Goal: Information Seeking & Learning: Learn about a topic

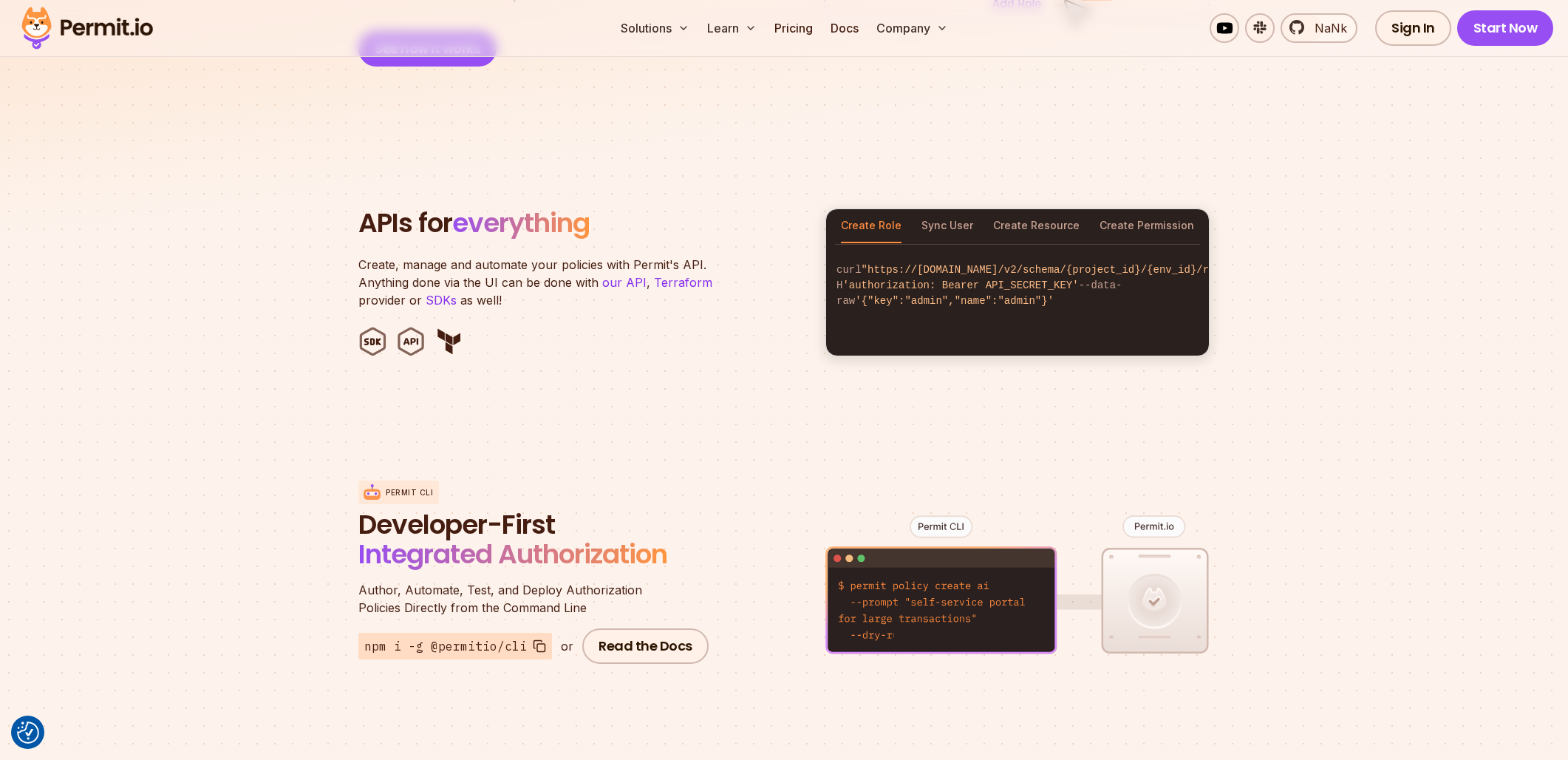
scroll to position [1327, 0]
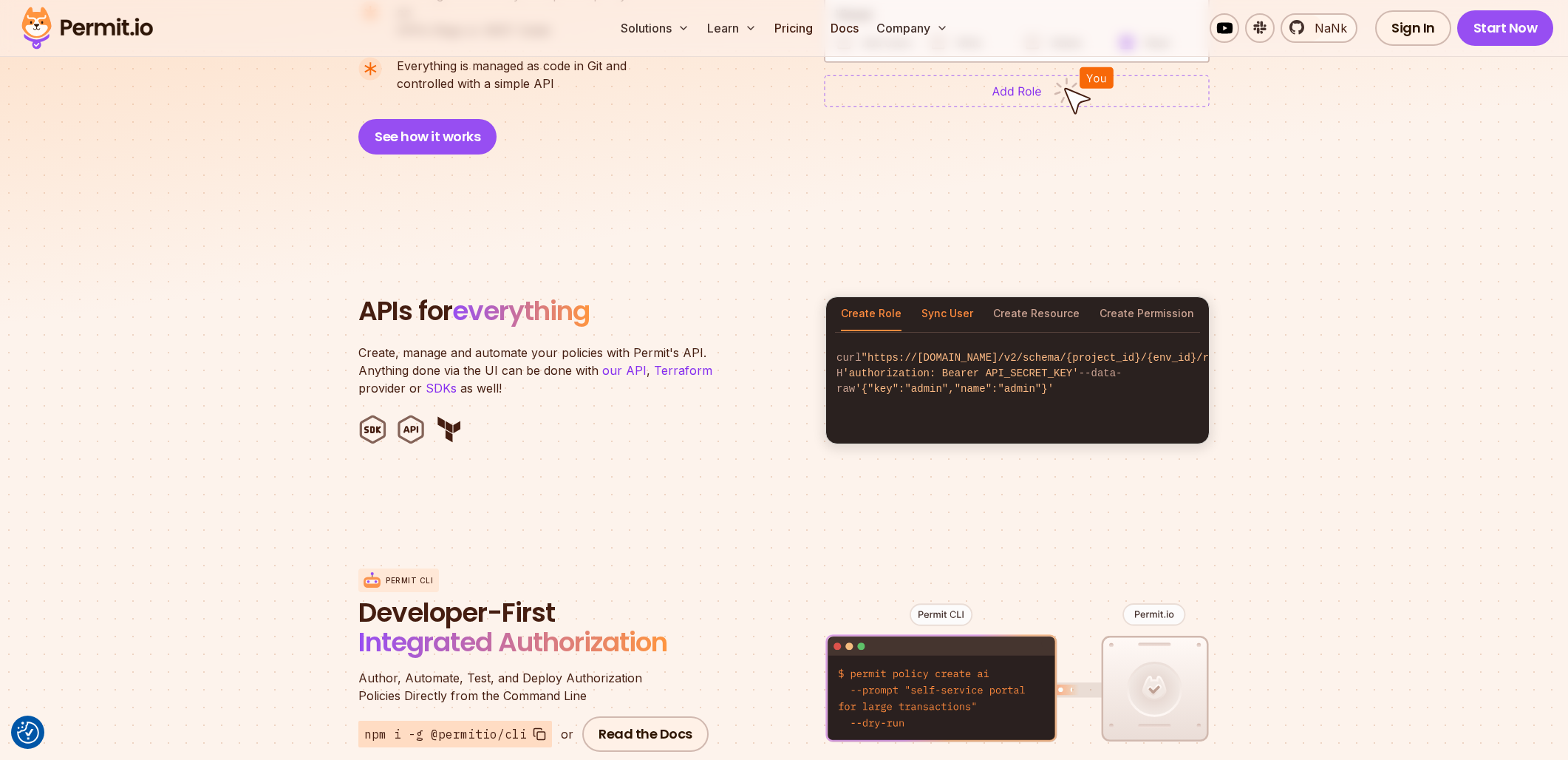
click at [940, 308] on button "Sync User" at bounding box center [947, 314] width 52 height 34
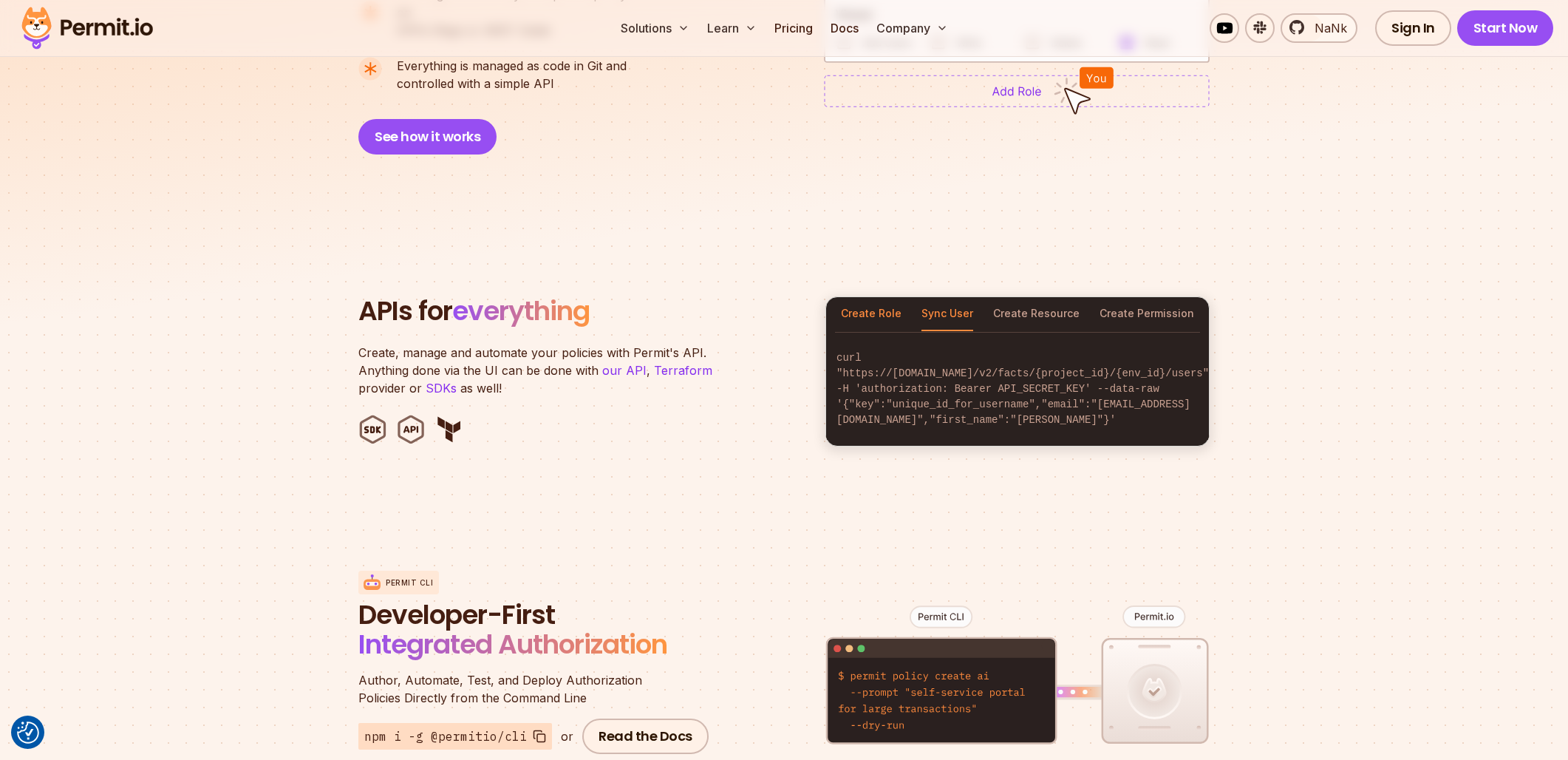
click at [885, 297] on button "Create Role" at bounding box center [871, 314] width 61 height 34
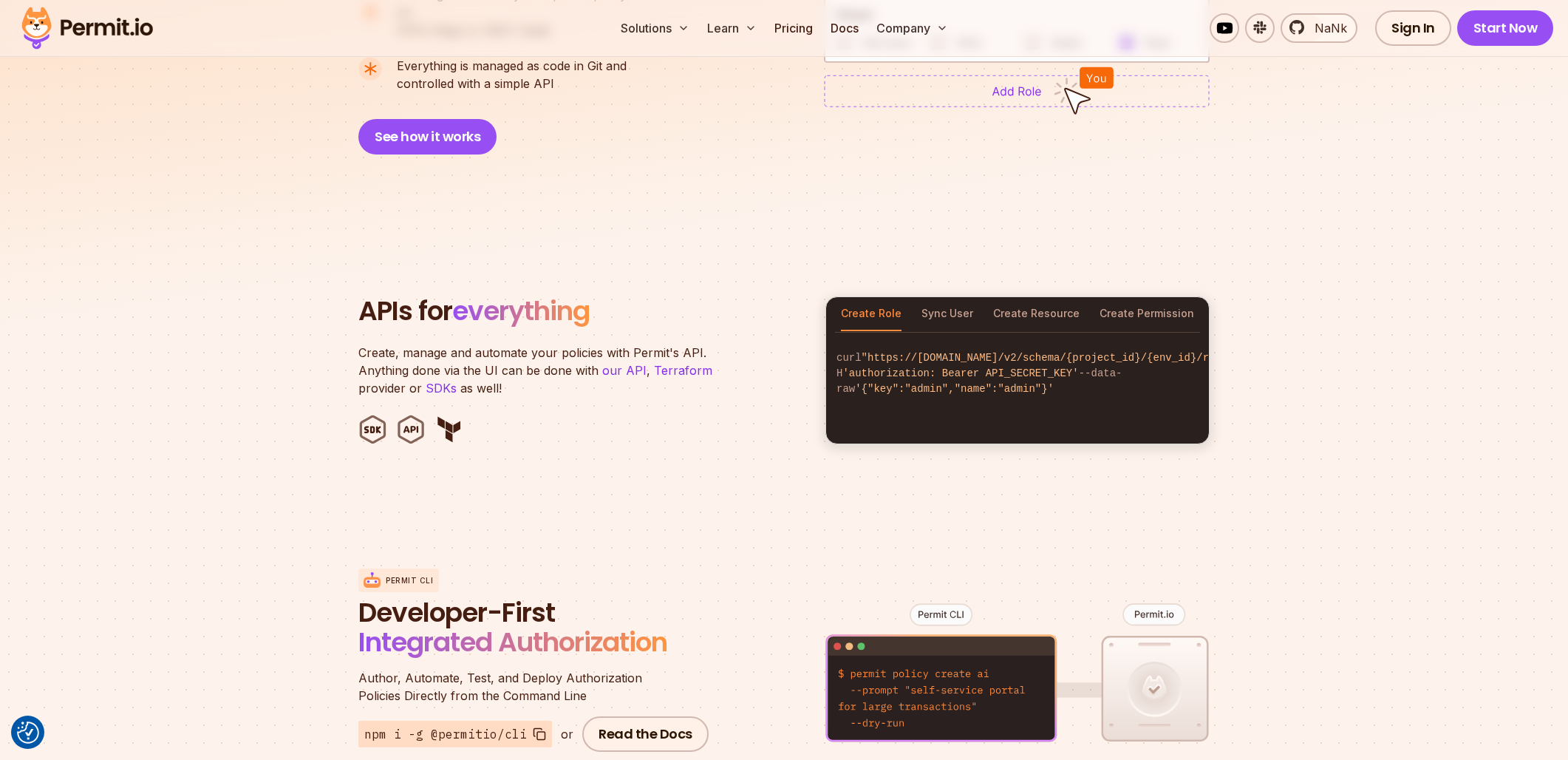
click at [975, 300] on div "Create Role Sync User Create Resource Create Permission" at bounding box center [1017, 314] width 383 height 34
click at [965, 297] on button "Sync User" at bounding box center [947, 314] width 52 height 34
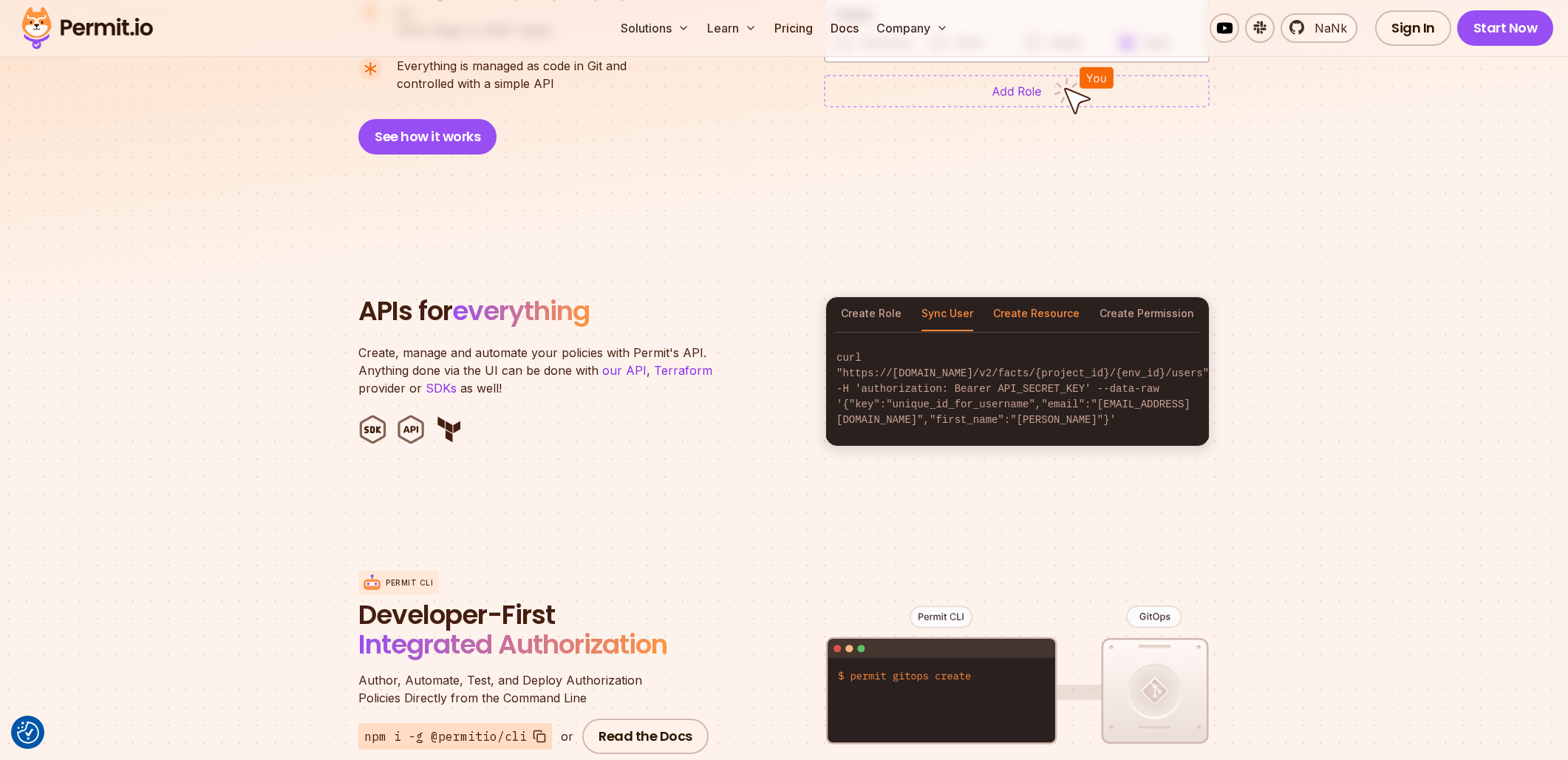
click at [1061, 301] on button "Create Resource" at bounding box center [1036, 314] width 86 height 34
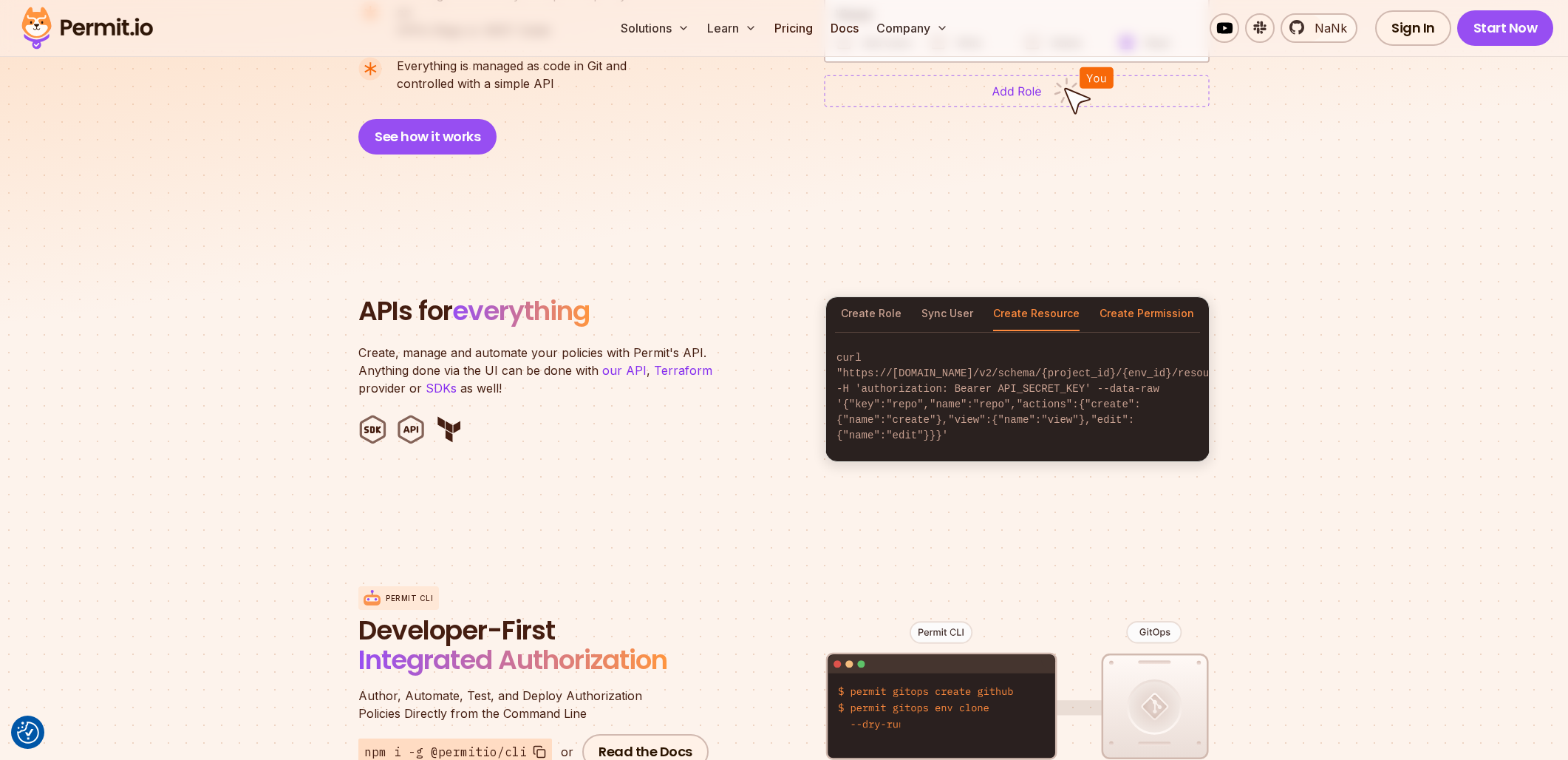
click at [1160, 297] on button "Create Permission" at bounding box center [1147, 314] width 95 height 34
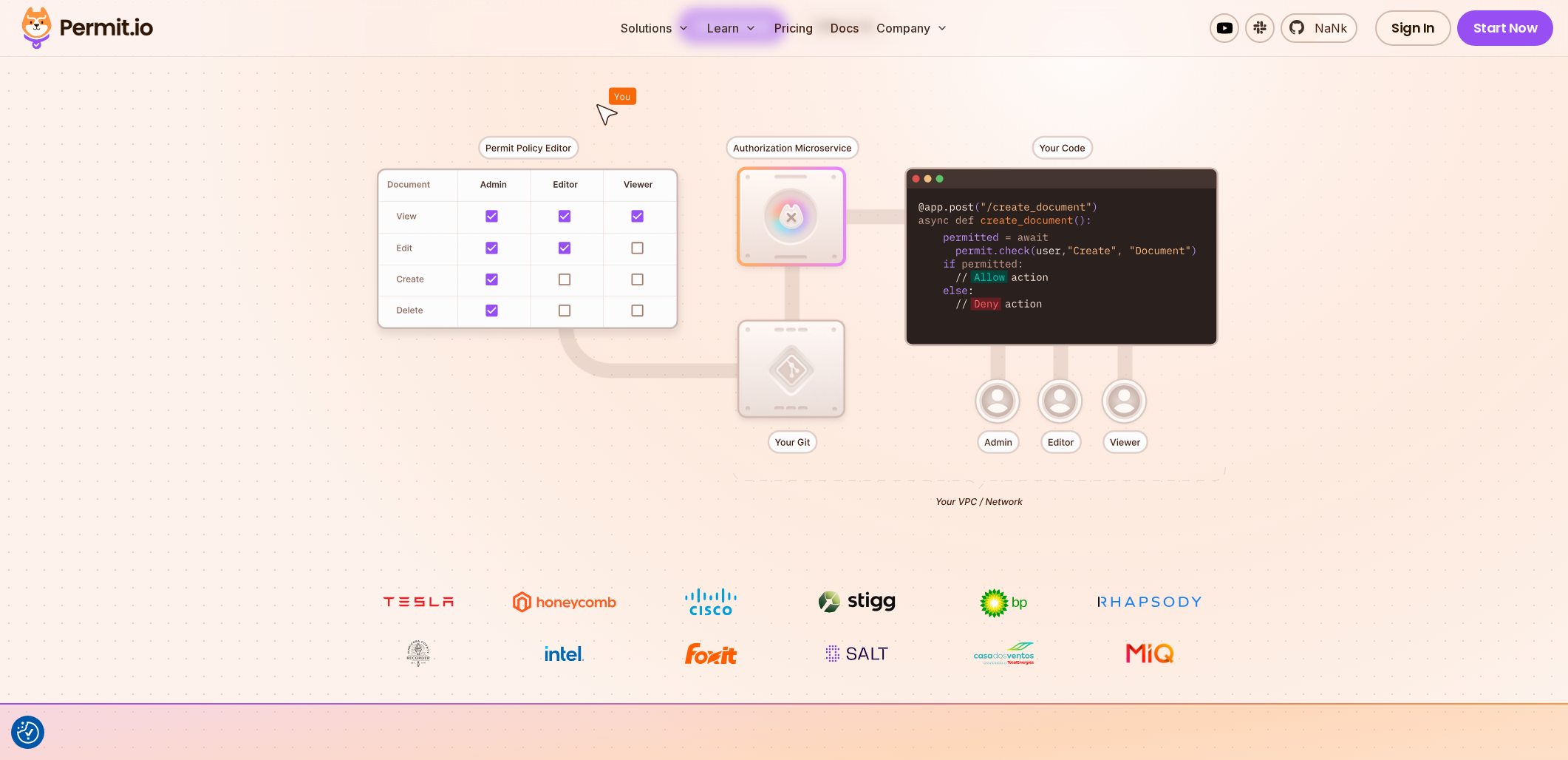
scroll to position [33, 0]
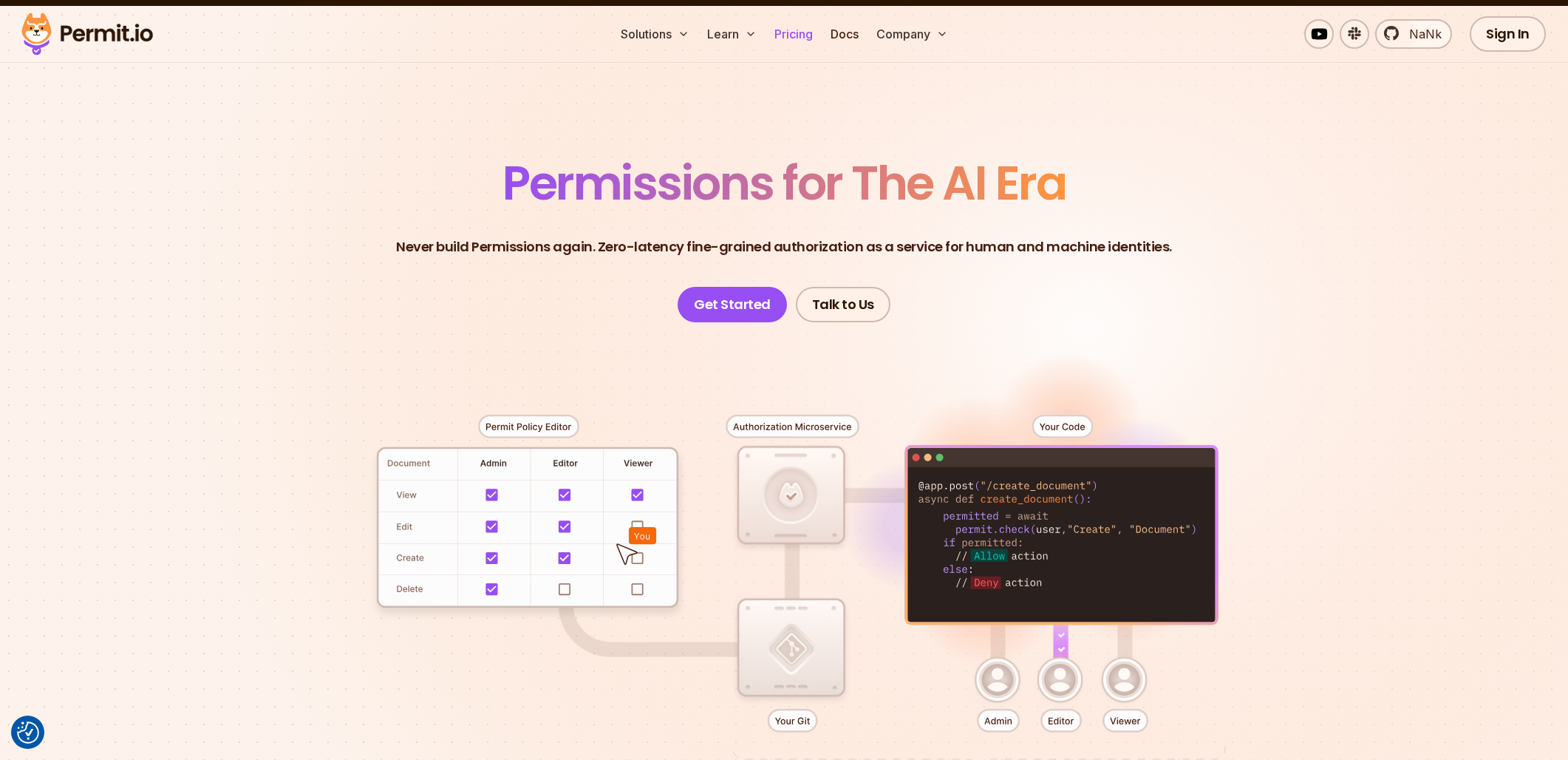
click at [793, 35] on link "Pricing" at bounding box center [793, 34] width 50 height 30
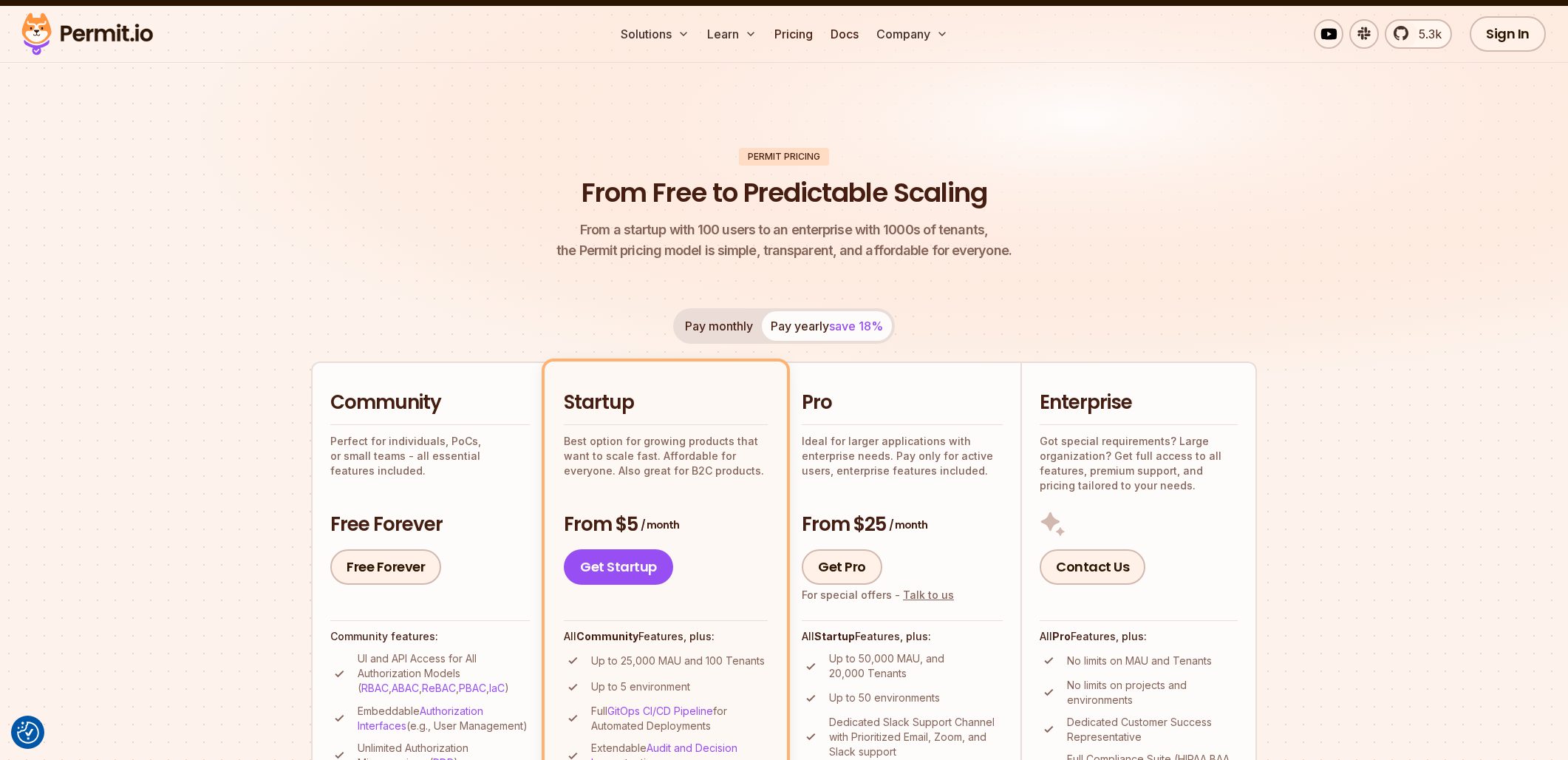
scroll to position [128, 0]
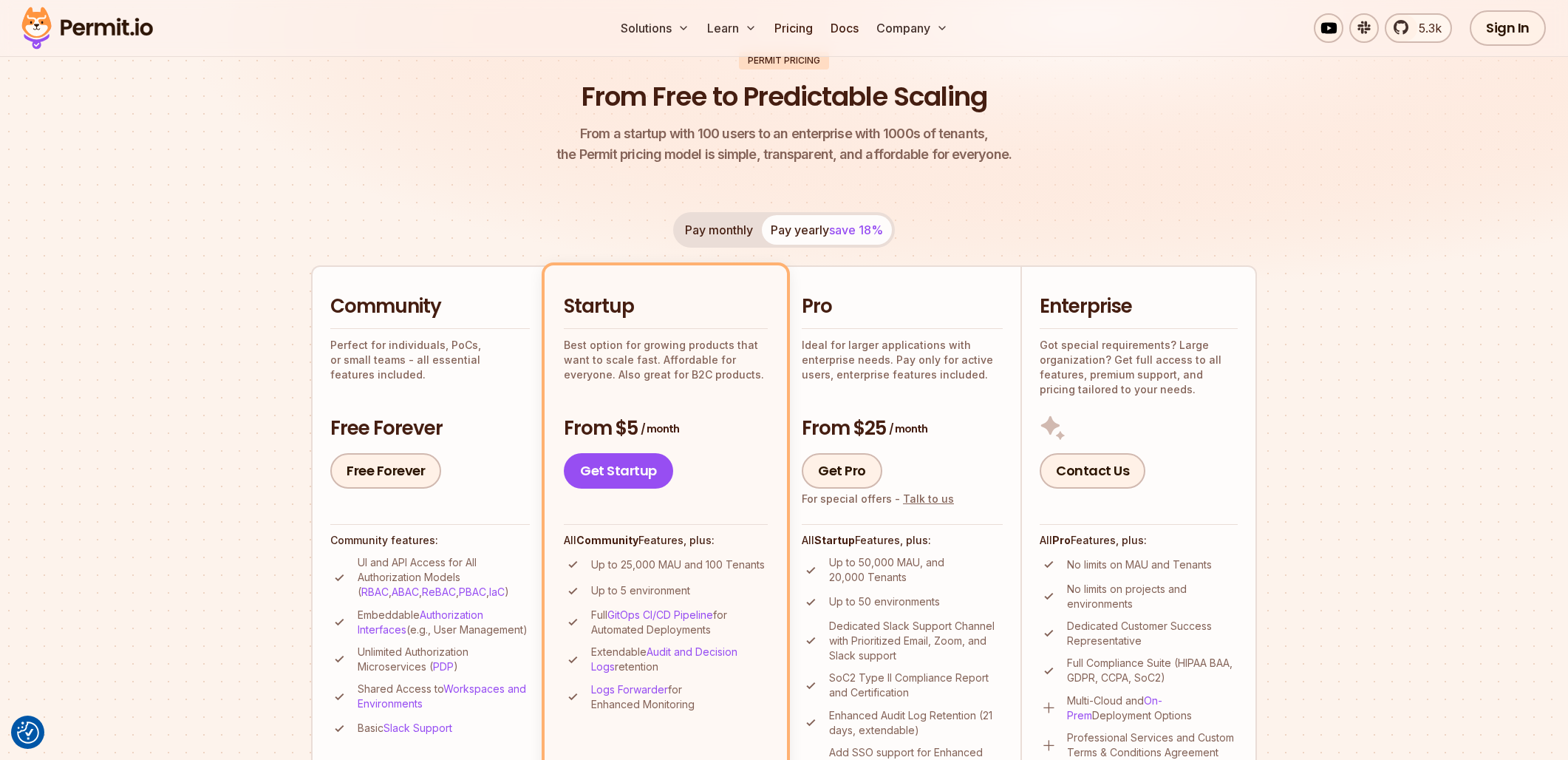
click at [847, 230] on div "Pay monthly Pay yearly save 18%" at bounding box center [784, 229] width 221 height 35
click at [707, 231] on button "Pay monthly" at bounding box center [719, 230] width 86 height 30
click at [833, 233] on span "save 18%" at bounding box center [856, 229] width 54 height 15
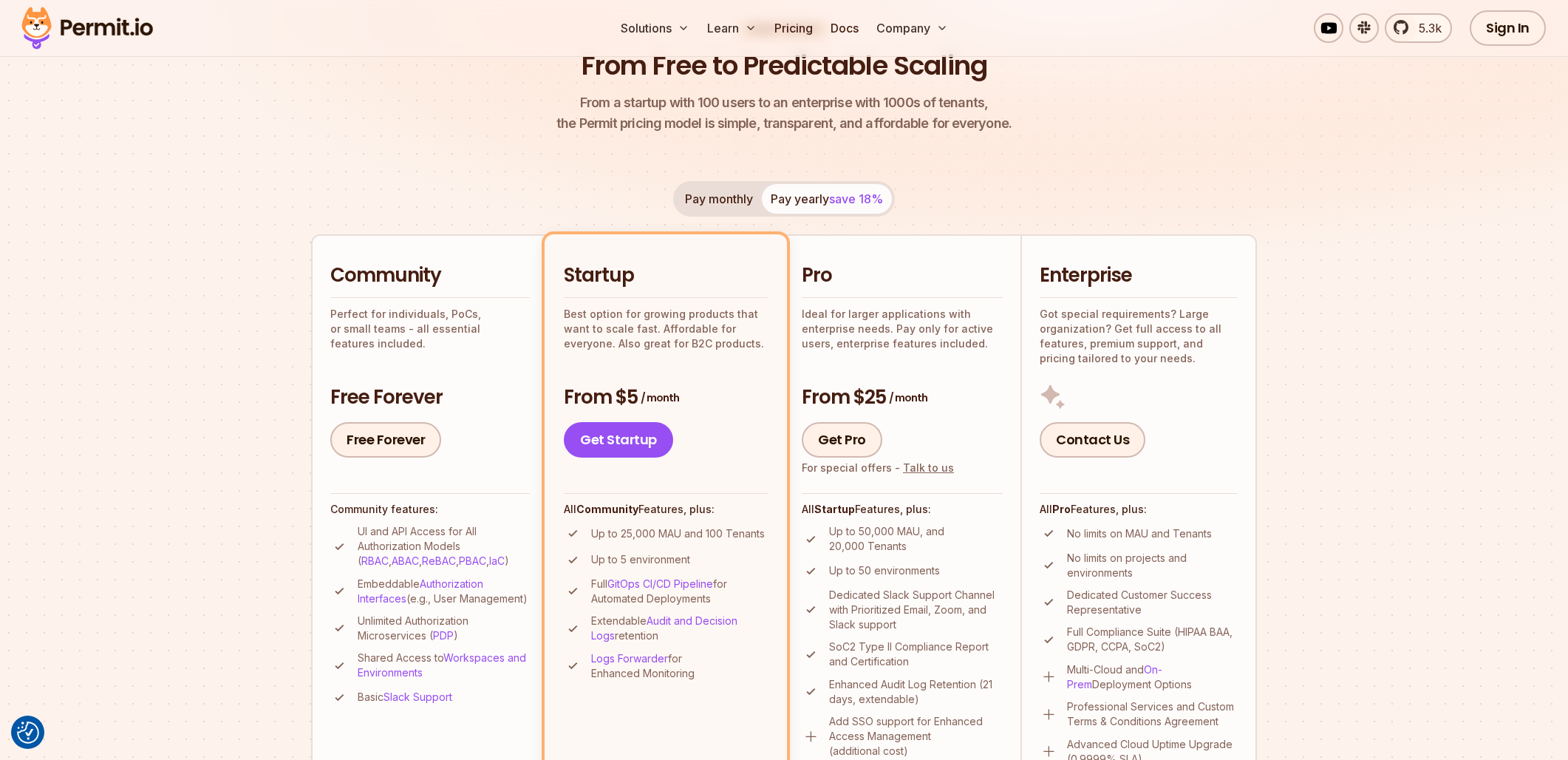
scroll to position [253, 0]
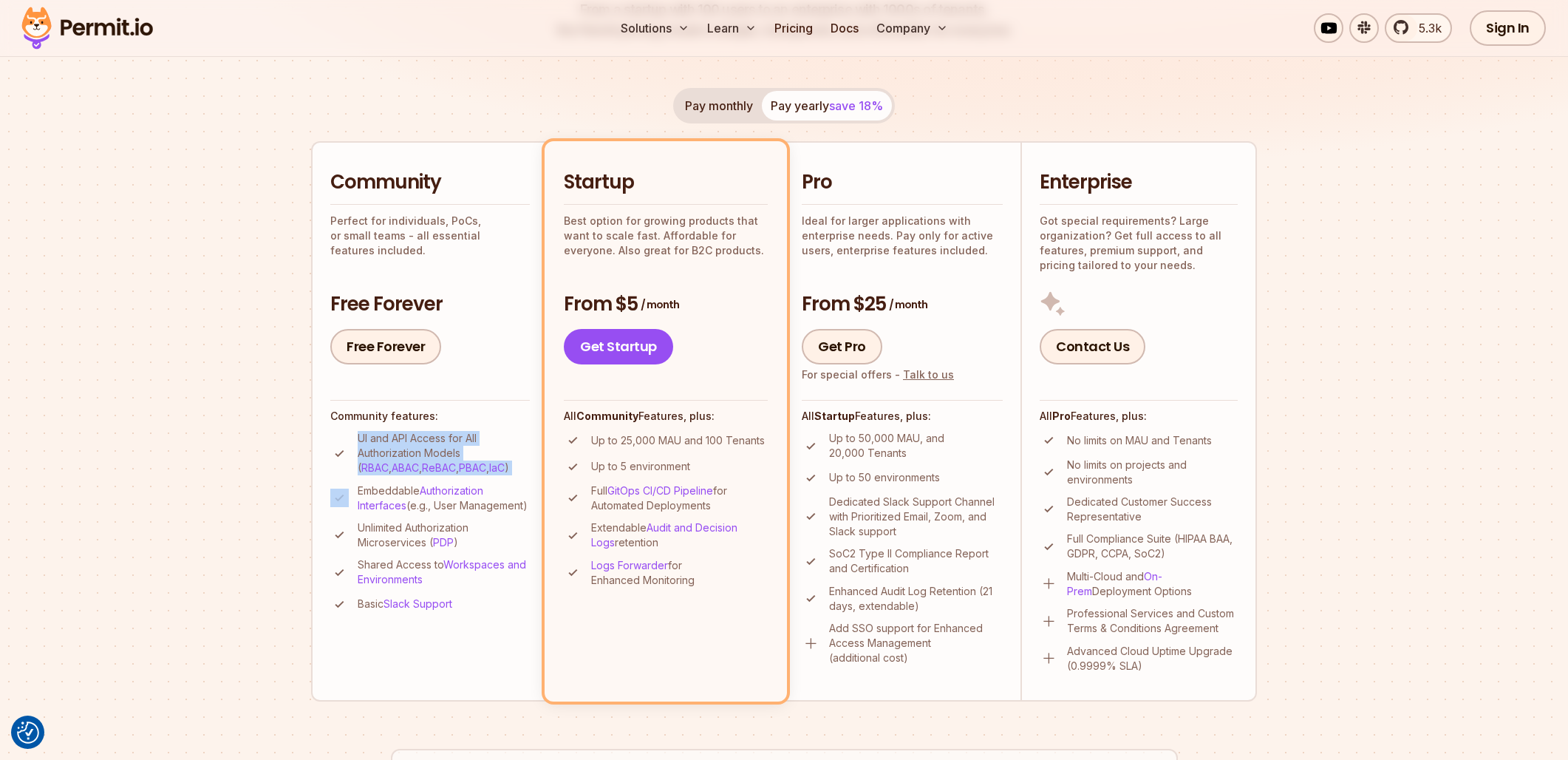
drag, startPoint x: 358, startPoint y: 436, endPoint x: 504, endPoint y: 478, distance: 151.9
click at [481, 480] on ul "UI and API Access for All Authorization Models ( RBAC , ABAC , ReBAC , PBAC , I…" at bounding box center [430, 522] width 199 height 183
click at [507, 467] on p "UI and API Access for All Authorization Models ( RBAC , ABAC , ReBAC , PBAC , I…" at bounding box center [444, 452] width 172 height 44
drag, startPoint x: 508, startPoint y: 467, endPoint x: 423, endPoint y: 435, distance: 90.8
click at [423, 435] on p "UI and API Access for All Authorization Models ( RBAC , ABAC , ReBAC , PBAC , I…" at bounding box center [444, 452] width 172 height 44
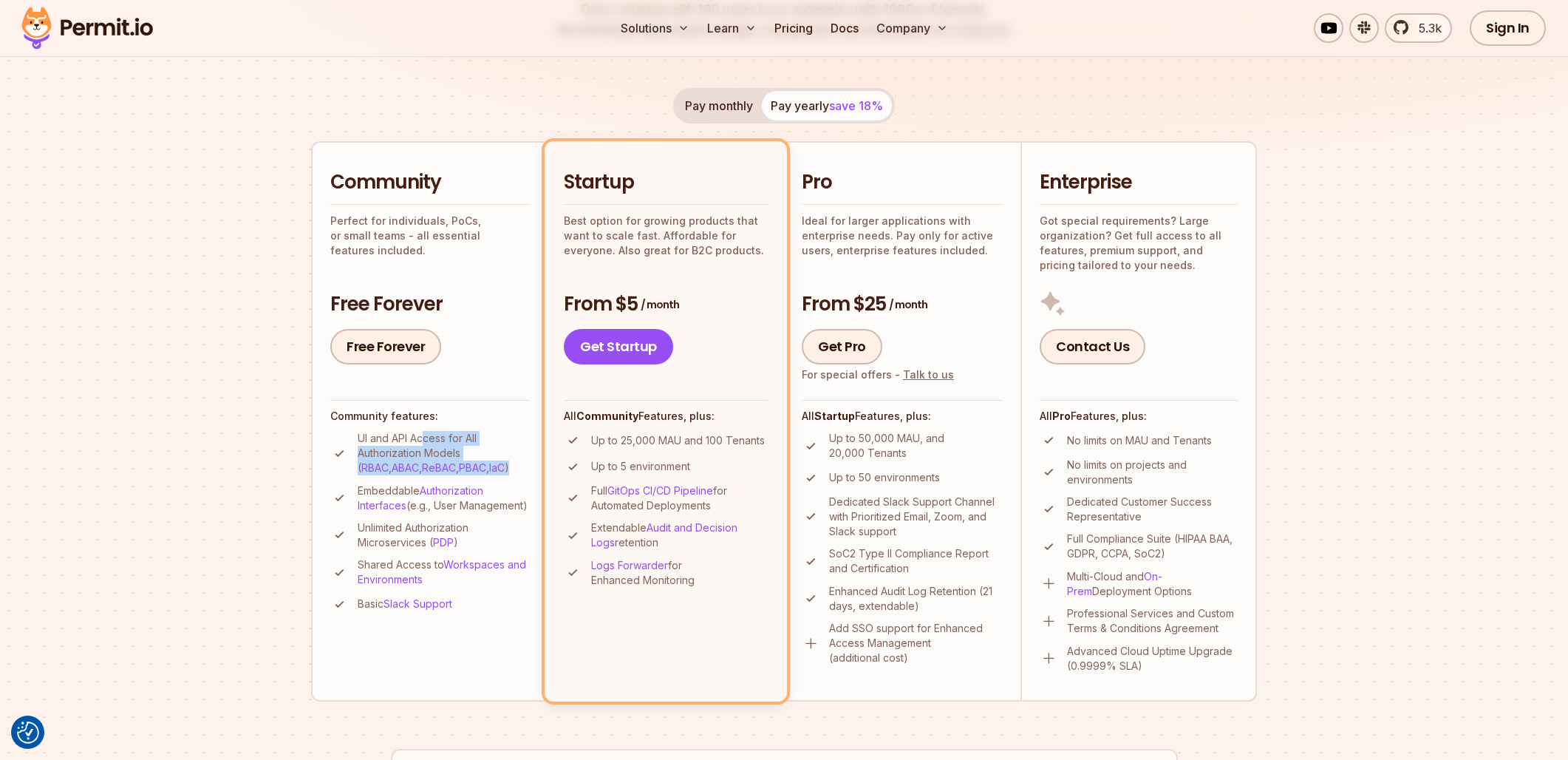
click at [423, 435] on p "UI and API Access for All Authorization Models ( RBAC , ABAC , ReBAC , PBAC , I…" at bounding box center [444, 452] width 172 height 44
click at [390, 438] on p "UI and API Access for All Authorization Models ( RBAC , ABAC , ReBAC , PBAC , I…" at bounding box center [444, 452] width 172 height 44
drag, startPoint x: 360, startPoint y: 439, endPoint x: 490, endPoint y: 435, distance: 130.1
click at [490, 435] on p "UI and API Access for All Authorization Models ( RBAC , ABAC , ReBAC , PBAC , I…" at bounding box center [444, 452] width 172 height 44
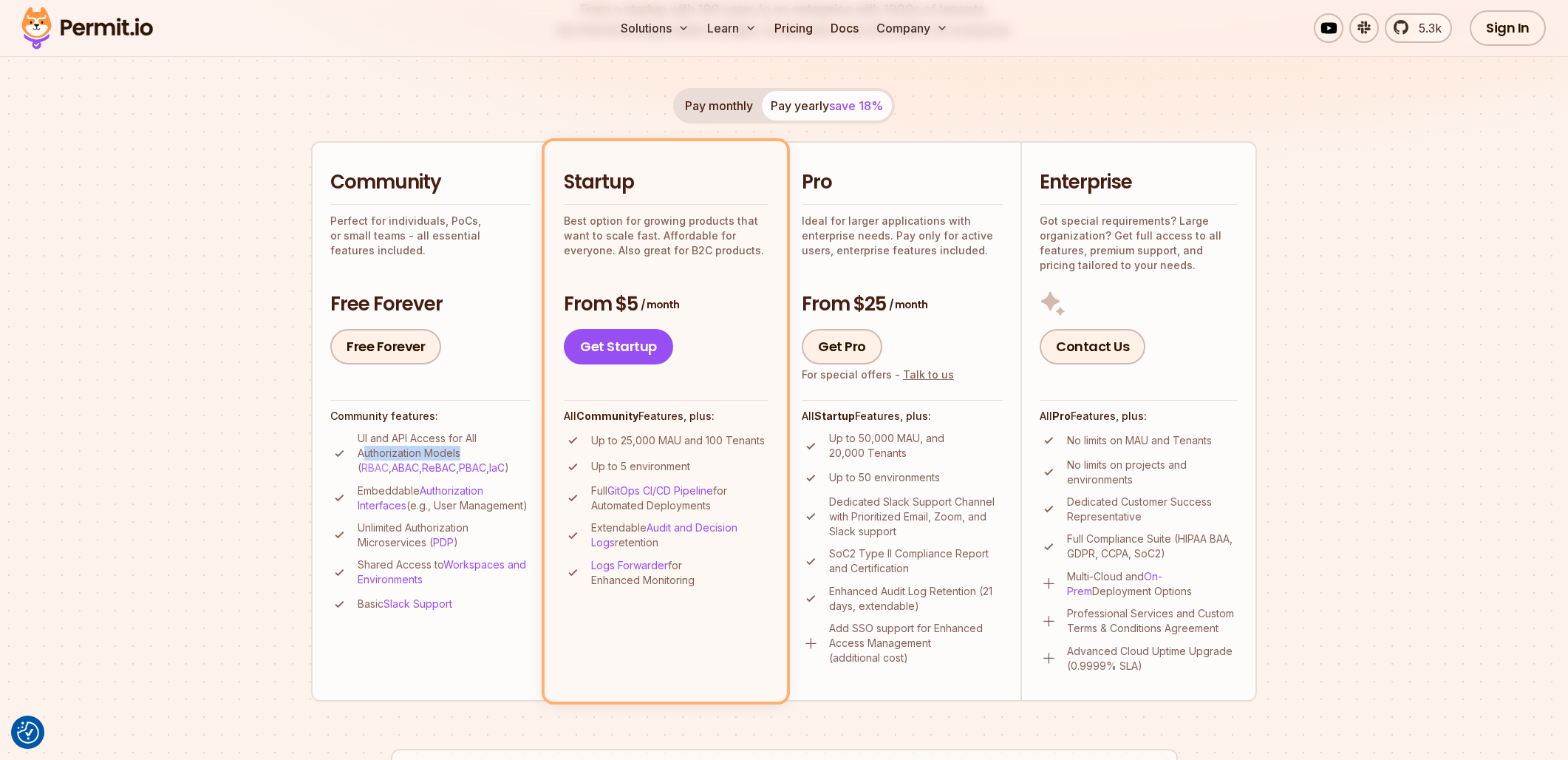
drag, startPoint x: 367, startPoint y: 449, endPoint x: 477, endPoint y: 449, distance: 110.0
click at [464, 451] on p "UI and API Access for All Authorization Models ( RBAC , ABAC , ReBAC , PBAC , I…" at bounding box center [444, 452] width 172 height 44
drag, startPoint x: 471, startPoint y: 524, endPoint x: 482, endPoint y: 561, distance: 38.6
click at [482, 561] on ul "UI and API Access for All Authorization Models ( RBAC , ABAC , ReBAC , PBAC , I…" at bounding box center [430, 522] width 199 height 183
click at [482, 550] on p "Unlimited Authorization Microservices ( PDP )" at bounding box center [444, 535] width 172 height 30
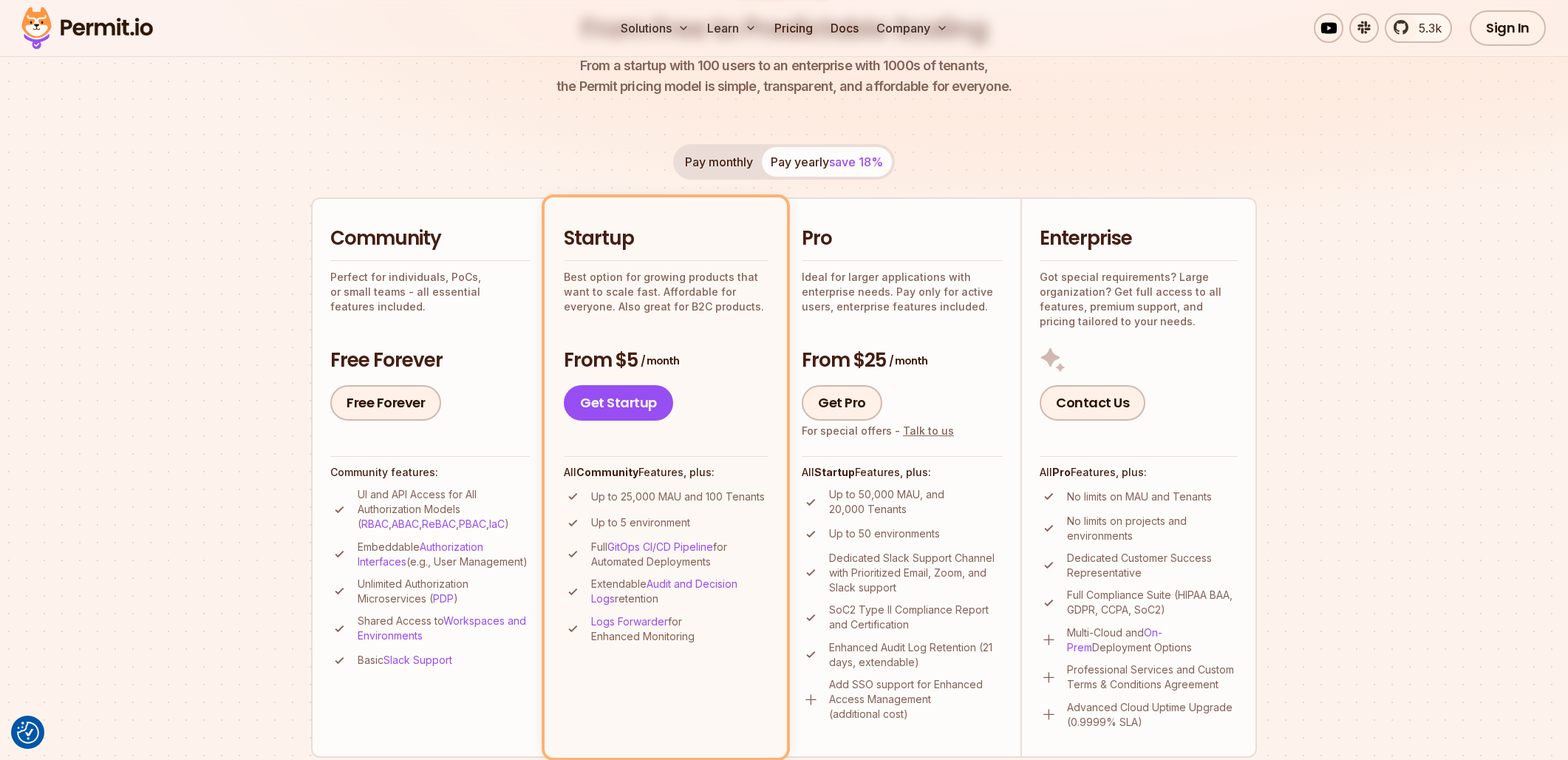
scroll to position [0, 0]
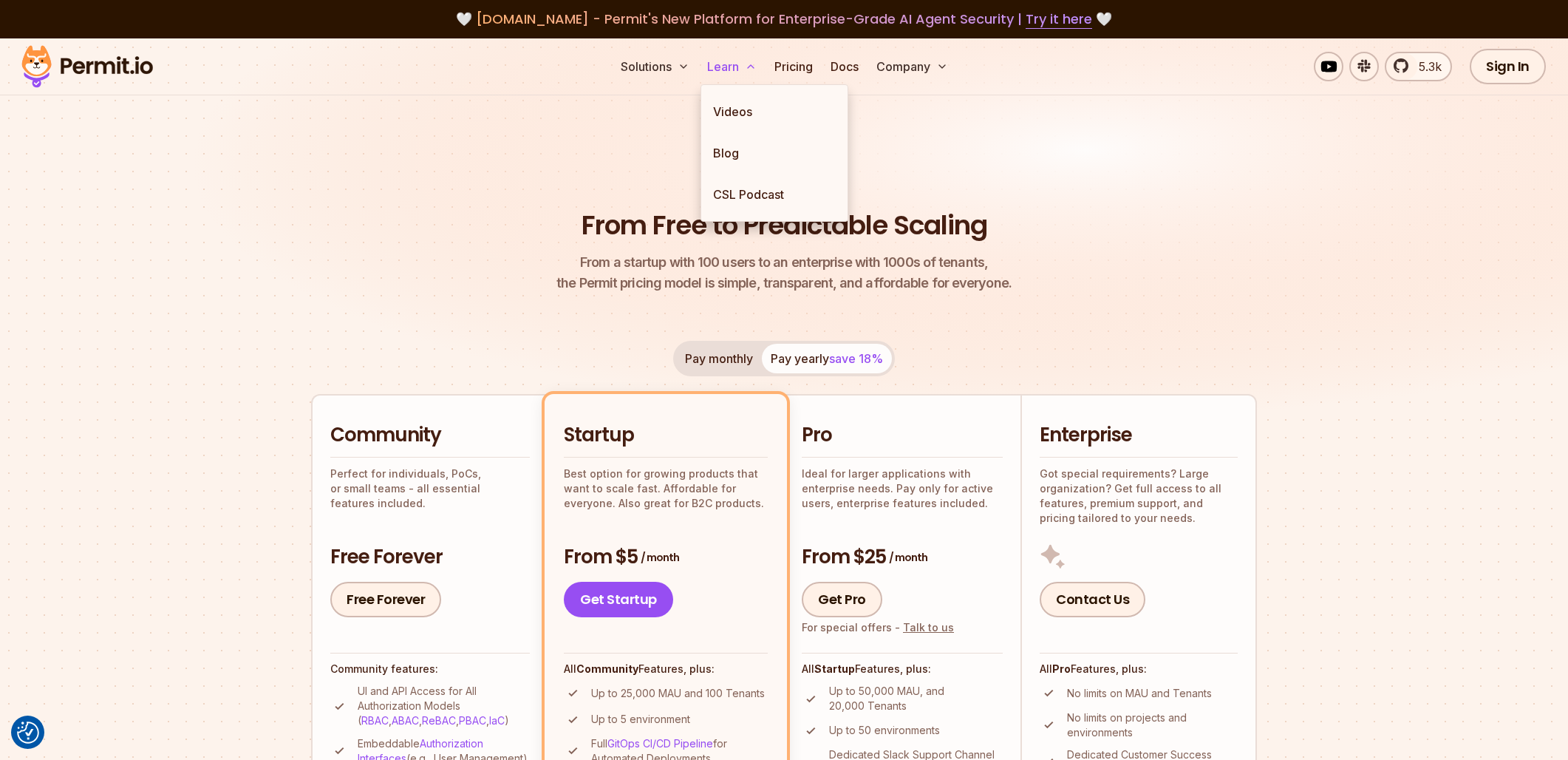
click at [748, 69] on icon at bounding box center [750, 66] width 11 height 11
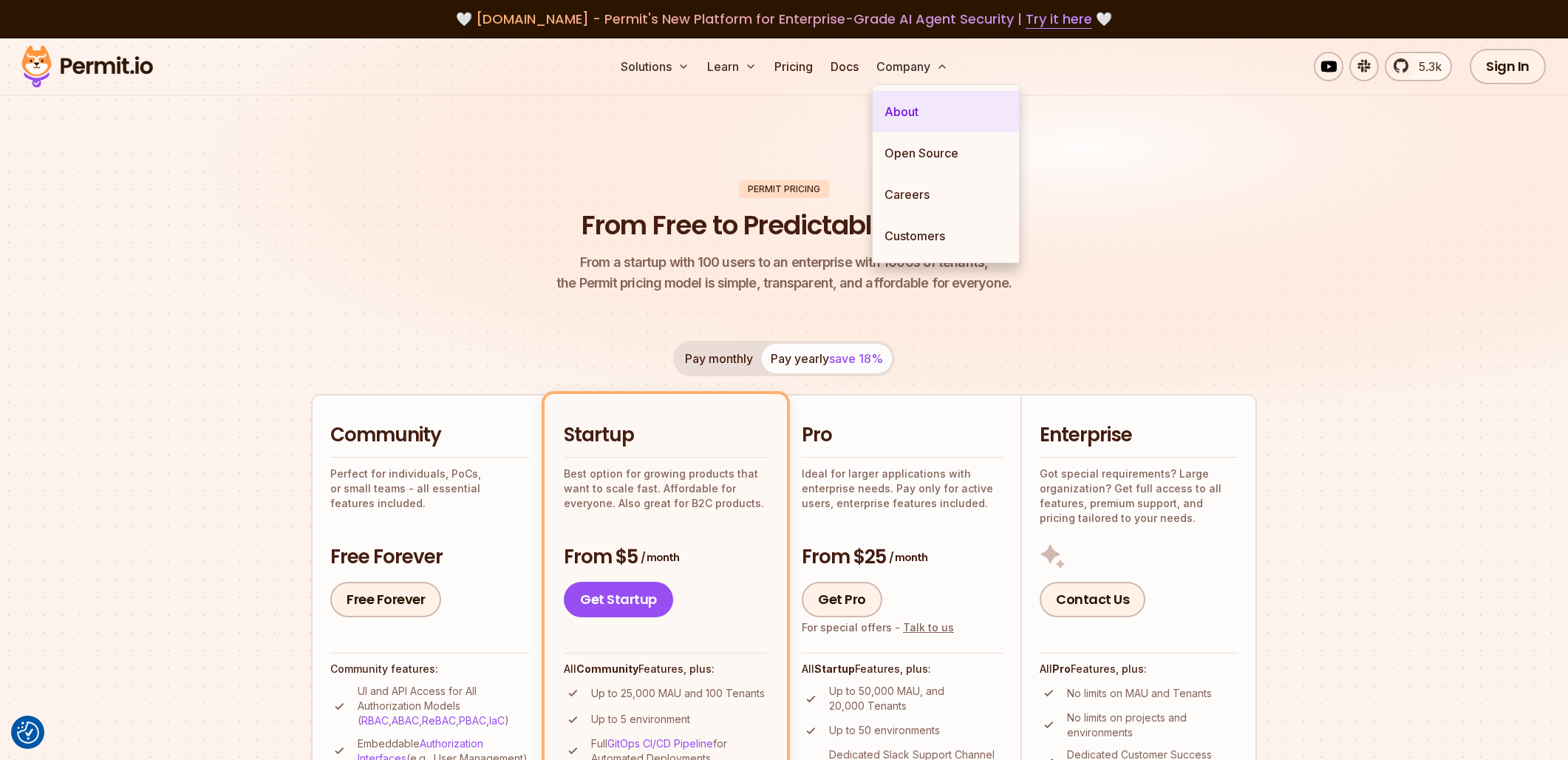
click at [918, 109] on link "About" at bounding box center [945, 111] width 147 height 41
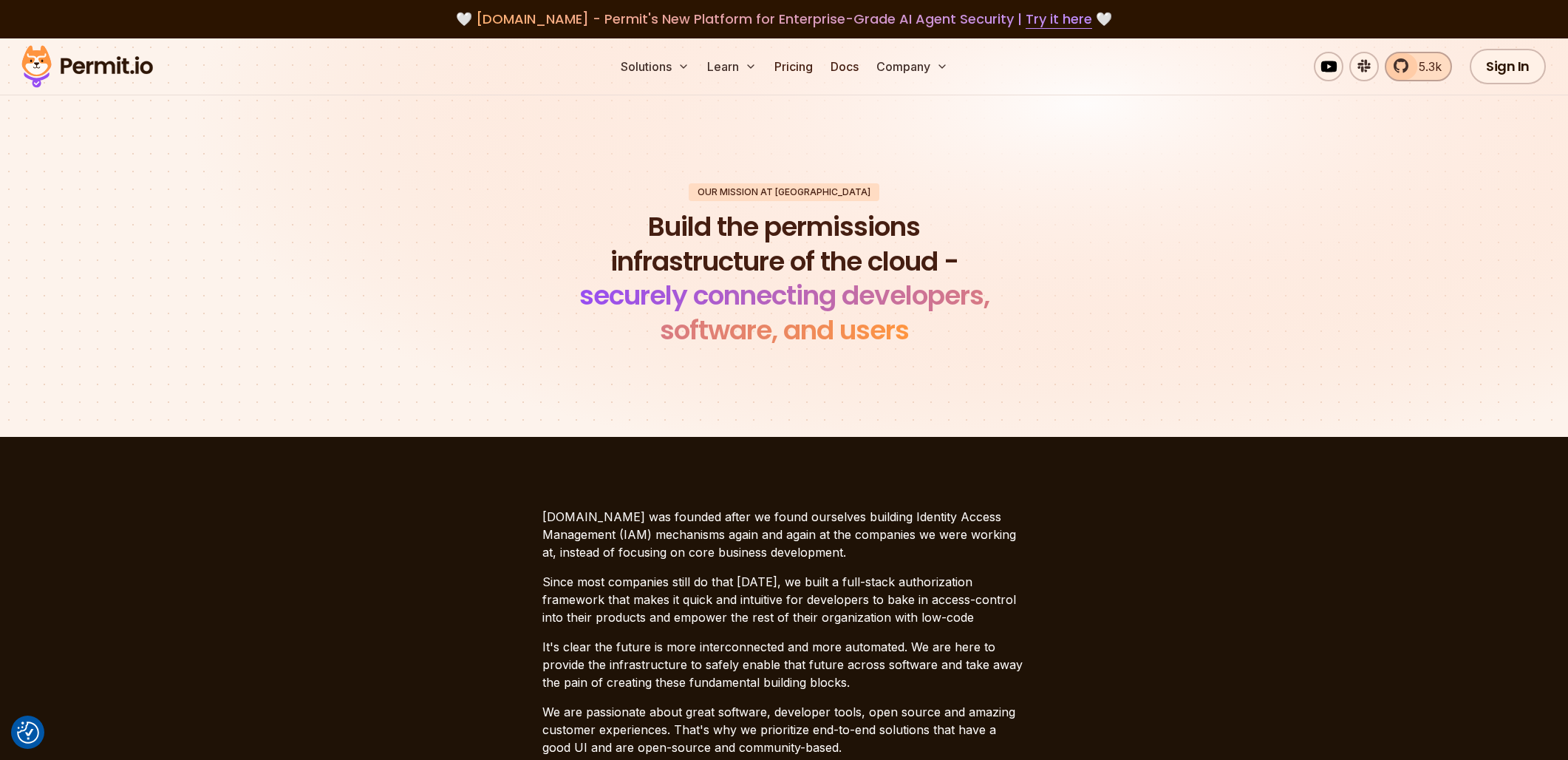
click at [1421, 69] on span "5.3k" at bounding box center [1426, 67] width 32 height 18
